Goal: Task Accomplishment & Management: Complete application form

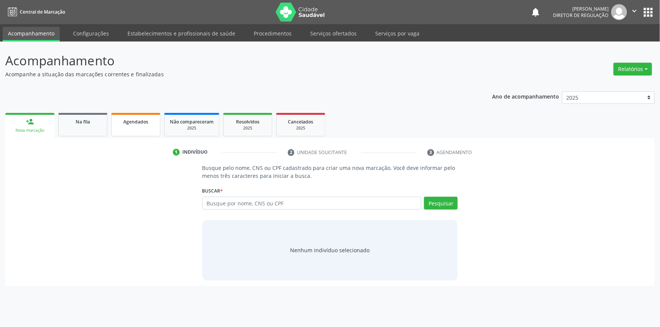
click at [120, 126] on link "Agendados" at bounding box center [135, 124] width 49 height 23
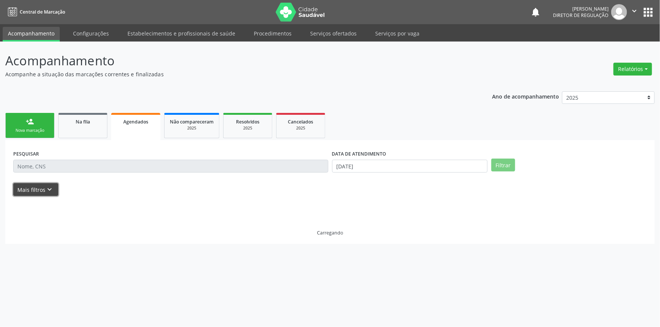
click at [44, 185] on button "Mais filtros keyboard_arrow_down" at bounding box center [35, 189] width 45 height 13
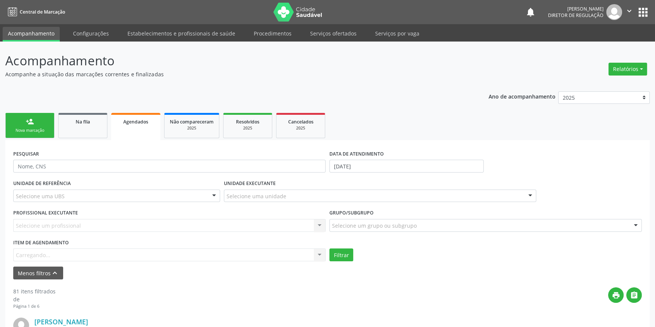
click at [54, 250] on div "Item de agendamento [GEOGRAPHIC_DATA]... No elements found. Consider changing t…" at bounding box center [169, 249] width 312 height 24
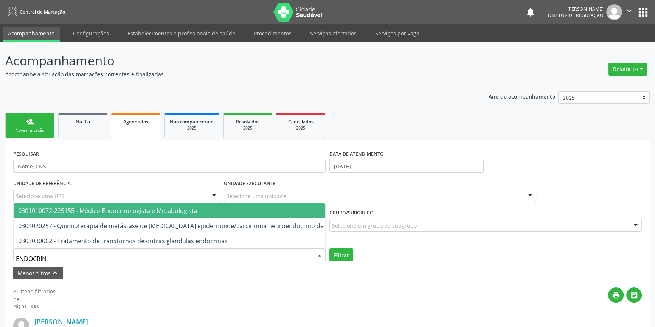
type input "ENDOCRINO"
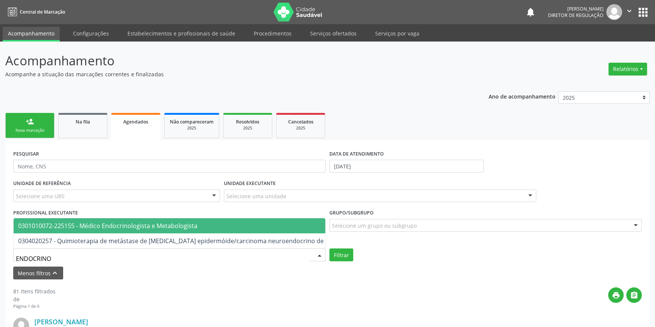
click at [96, 223] on span "0301010072-225155 - Médico Endocrinologista e Metabologista" at bounding box center [107, 226] width 179 height 8
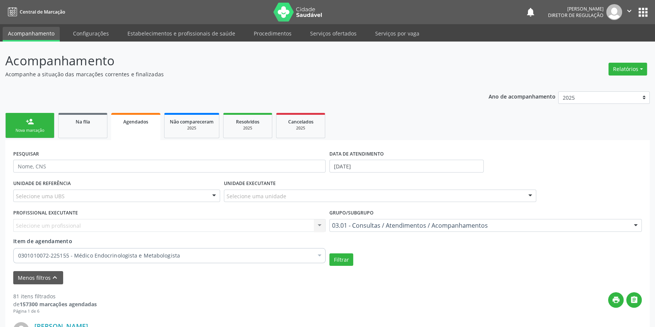
click at [348, 175] on div "DATA DE ATENDIMENTO [DATE]" at bounding box center [406, 162] width 158 height 29
click at [351, 171] on body "Central de Marcação notifications [PERSON_NAME] Diretor de regulação  Configur…" at bounding box center [327, 163] width 655 height 327
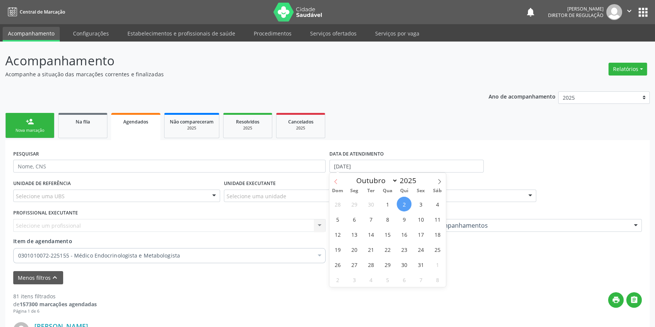
click at [336, 179] on icon at bounding box center [335, 181] width 5 height 5
select select "8"
click at [362, 203] on div "31 1 2 3 4 5 6 7 8 9 10 11 12 13 14 15 16 17 18 19 20 21 22 23 24 25 26 27 28 2…" at bounding box center [387, 242] width 116 height 91
click at [357, 203] on span "1" at bounding box center [354, 204] width 15 height 15
type input "[DATE]"
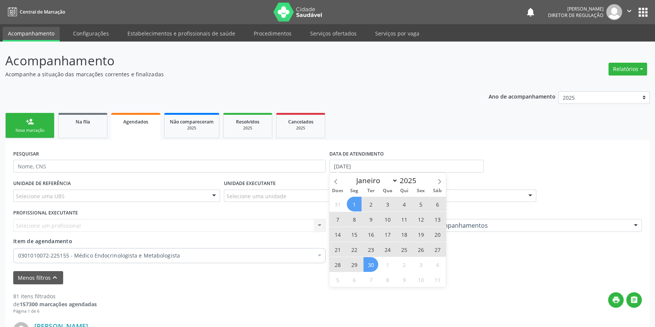
click at [376, 265] on span "30" at bounding box center [370, 265] width 15 height 15
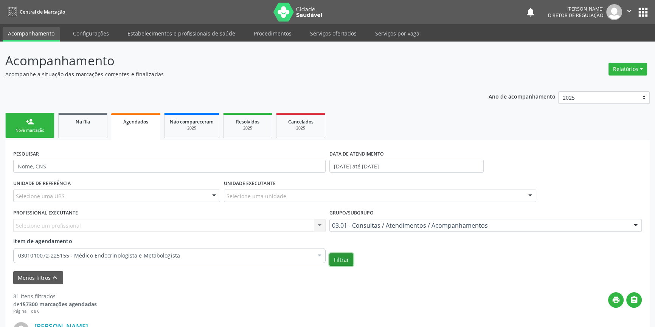
click at [349, 258] on button "Filtrar" at bounding box center [341, 260] width 24 height 13
click at [62, 167] on input "text" at bounding box center [169, 166] width 312 height 13
paste input "708602078925483"
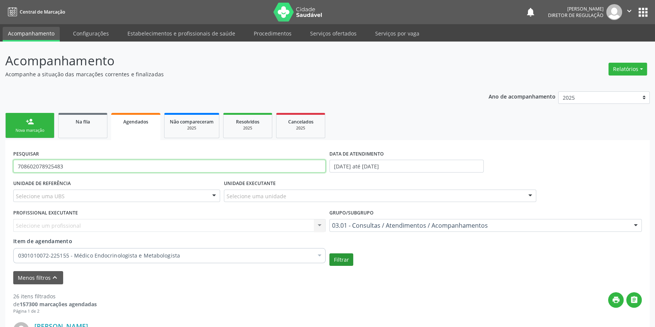
type input "708602078925483"
click at [344, 261] on button "Filtrar" at bounding box center [341, 260] width 24 height 13
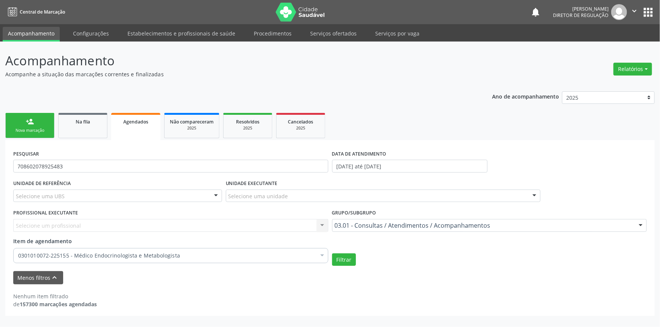
click at [31, 127] on link "person_add Nova marcação" at bounding box center [29, 125] width 49 height 25
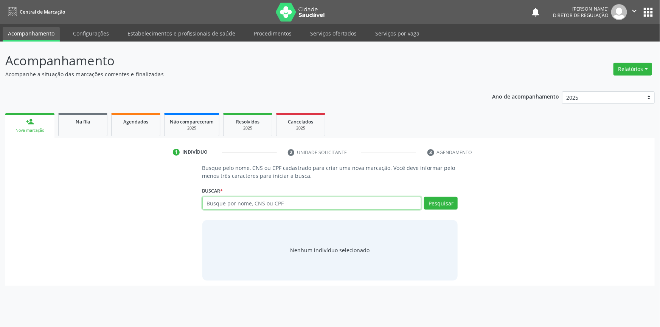
click at [288, 204] on input "text" at bounding box center [311, 203] width 219 height 13
paste input "Thallys [PERSON_NAME]"
type input "Thallys [PERSON_NAME]"
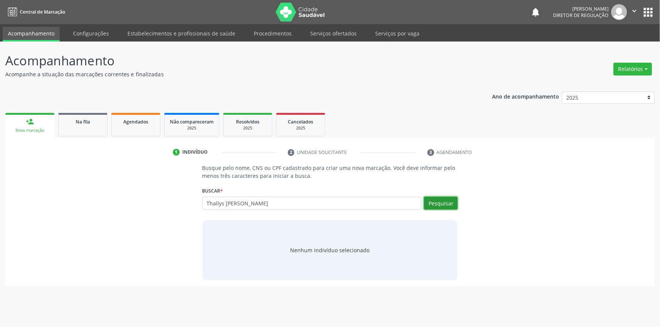
click at [428, 200] on button "Pesquisar" at bounding box center [441, 203] width 34 height 13
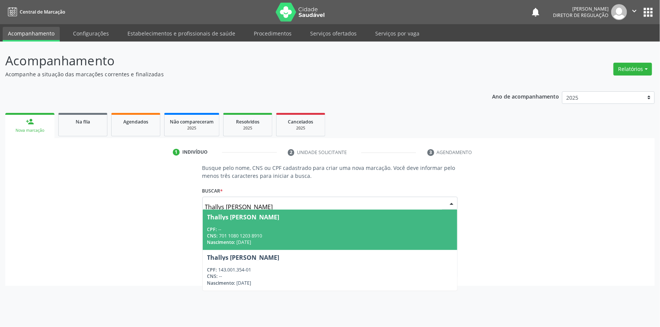
click at [272, 228] on div "CPF: --" at bounding box center [330, 230] width 246 height 6
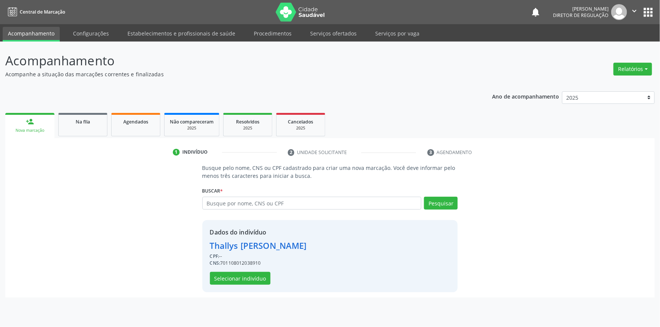
drag, startPoint x: 274, startPoint y: 262, endPoint x: 222, endPoint y: 264, distance: 52.2
click at [222, 264] on div "CNS: 701108012038910" at bounding box center [258, 263] width 97 height 7
copy div "701108012038910"
click at [234, 279] on button "Selecionar indivíduo" at bounding box center [240, 278] width 61 height 13
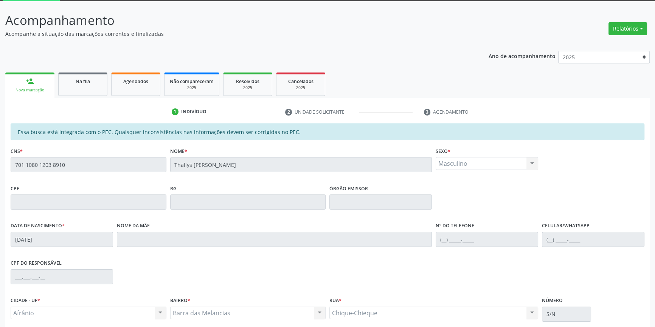
scroll to position [104, 0]
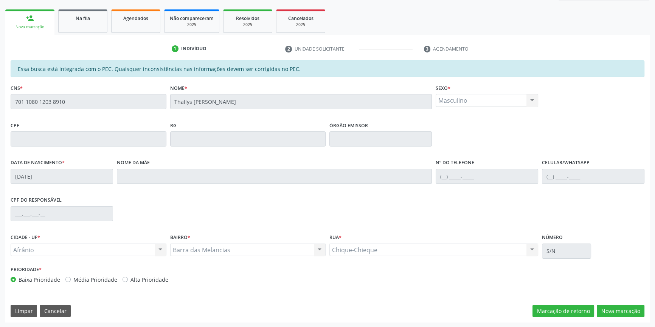
click at [0, 80] on div "Acompanhamento Acompanhe a situação das marcações correntes e finalizadas Relat…" at bounding box center [327, 133] width 655 height 390
